Goal: Task Accomplishment & Management: Manage account settings

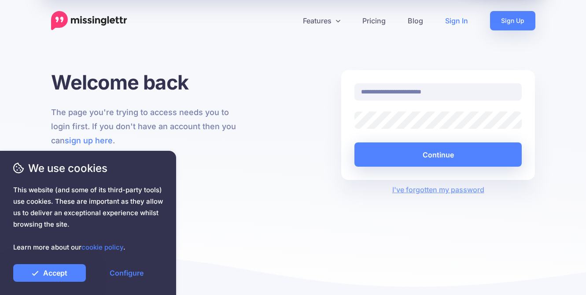
type input "**********"
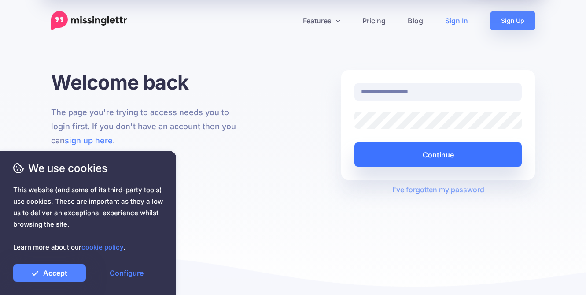
click at [394, 149] on button "Continue" at bounding box center [438, 154] width 168 height 24
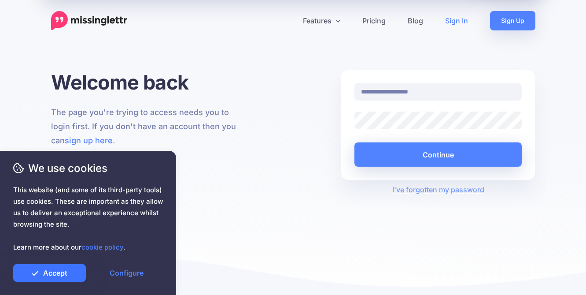
click at [48, 272] on link "Accept" at bounding box center [49, 273] width 73 height 18
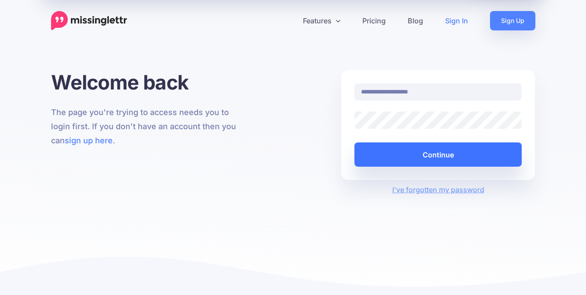
click at [402, 148] on button "Continue" at bounding box center [438, 154] width 168 height 24
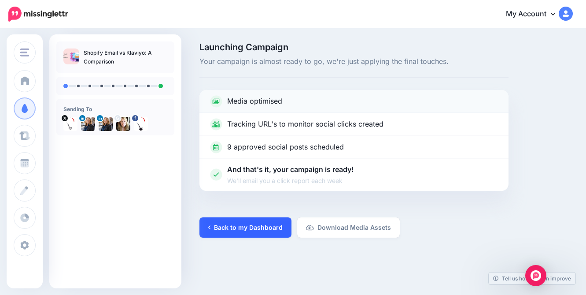
click at [212, 229] on link "Back to my Dashboard" at bounding box center [245, 227] width 92 height 20
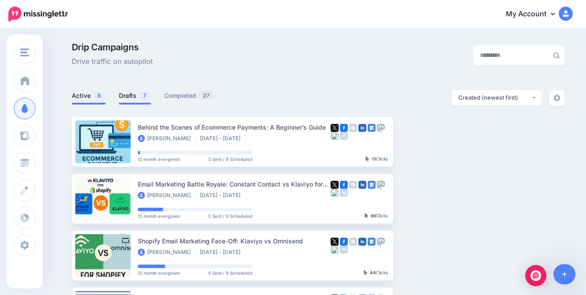
click at [130, 103] on span at bounding box center [135, 104] width 32 height 2
click at [131, 98] on link "Drafts 7" at bounding box center [135, 95] width 32 height 11
